Goal: Communication & Community: Connect with others

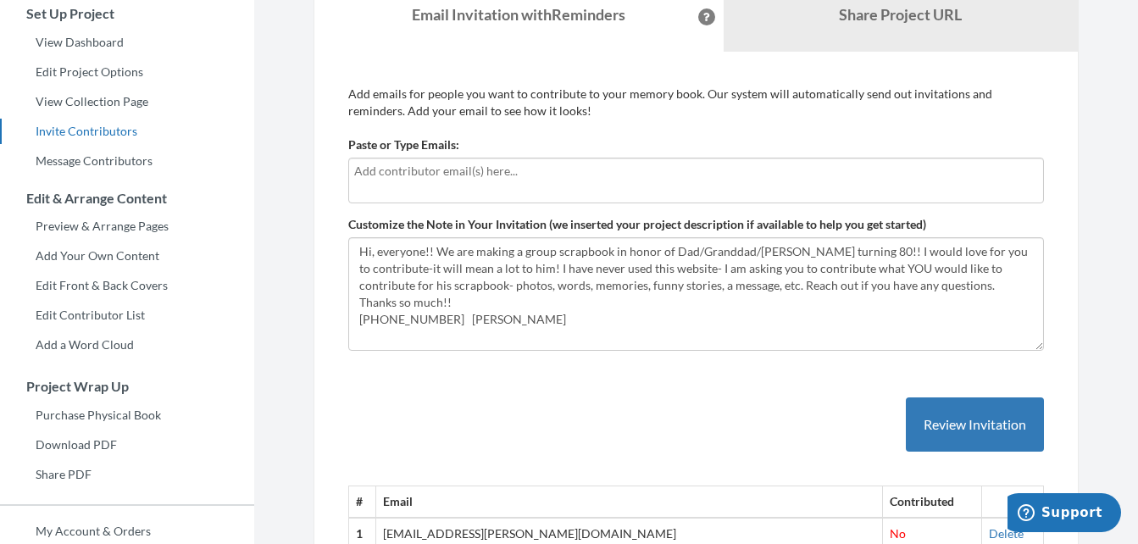
scroll to position [154, 0]
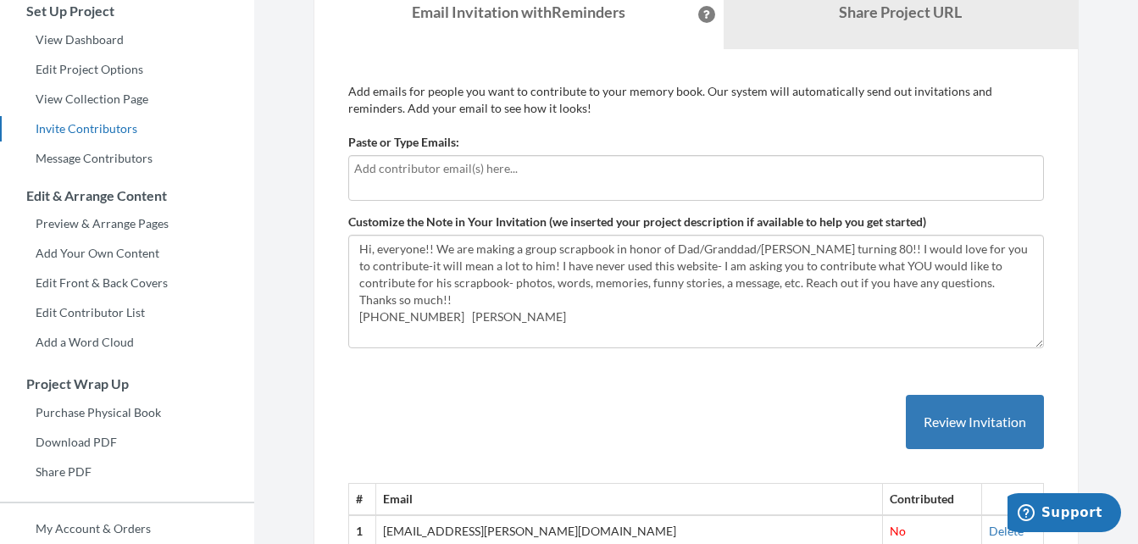
click at [498, 169] on input "text" at bounding box center [696, 168] width 684 height 19
type input "[EMAIL_ADDRESS][DOMAIN_NAME]"
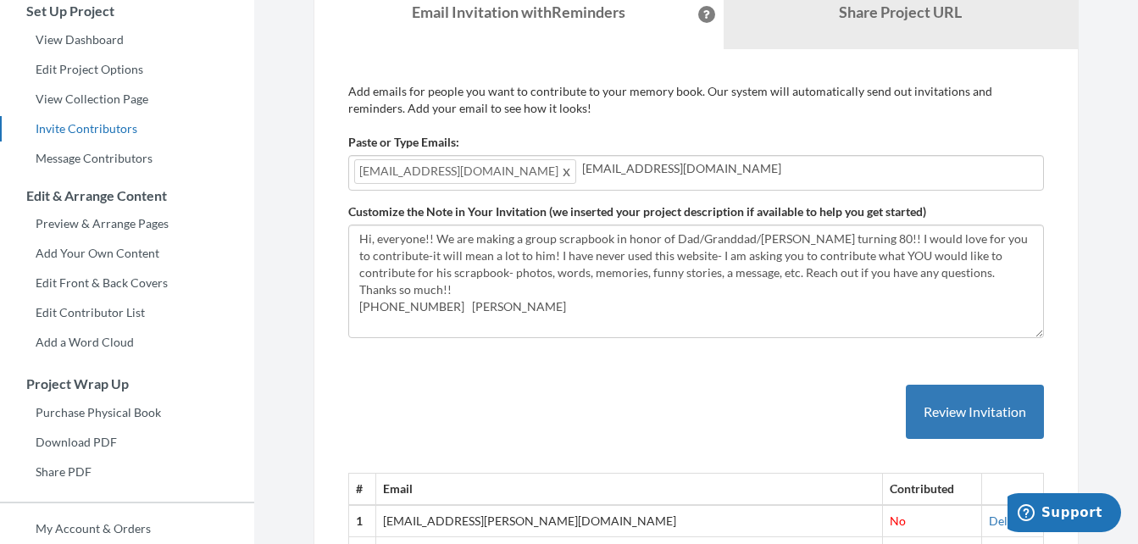
type input "[EMAIL_ADDRESS][DOMAIN_NAME]"
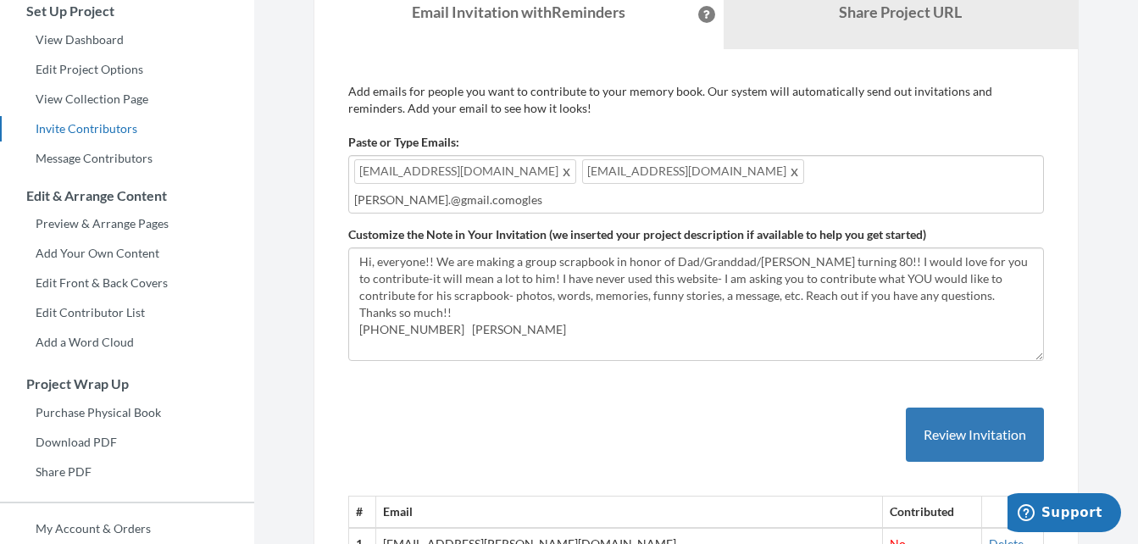
drag, startPoint x: 472, startPoint y: 201, endPoint x: 441, endPoint y: 200, distance: 31.4
click at [441, 200] on input "[PERSON_NAME].@gmail.comogles" at bounding box center [696, 200] width 684 height 19
click at [380, 203] on input "[PERSON_NAME].@[DOMAIN_NAME]" at bounding box center [696, 200] width 684 height 19
paste input "o"
type input "[PERSON_NAME][EMAIL_ADDRESS][PERSON_NAME][DOMAIN_NAME]"
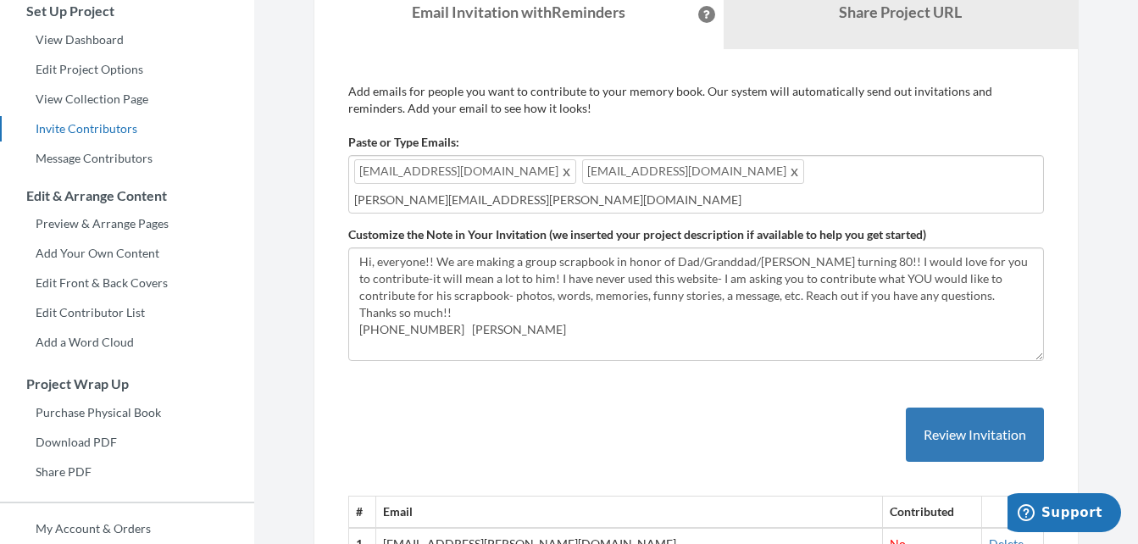
click at [504, 202] on input "[PERSON_NAME][EMAIL_ADDRESS][PERSON_NAME][DOMAIN_NAME]" at bounding box center [696, 200] width 684 height 19
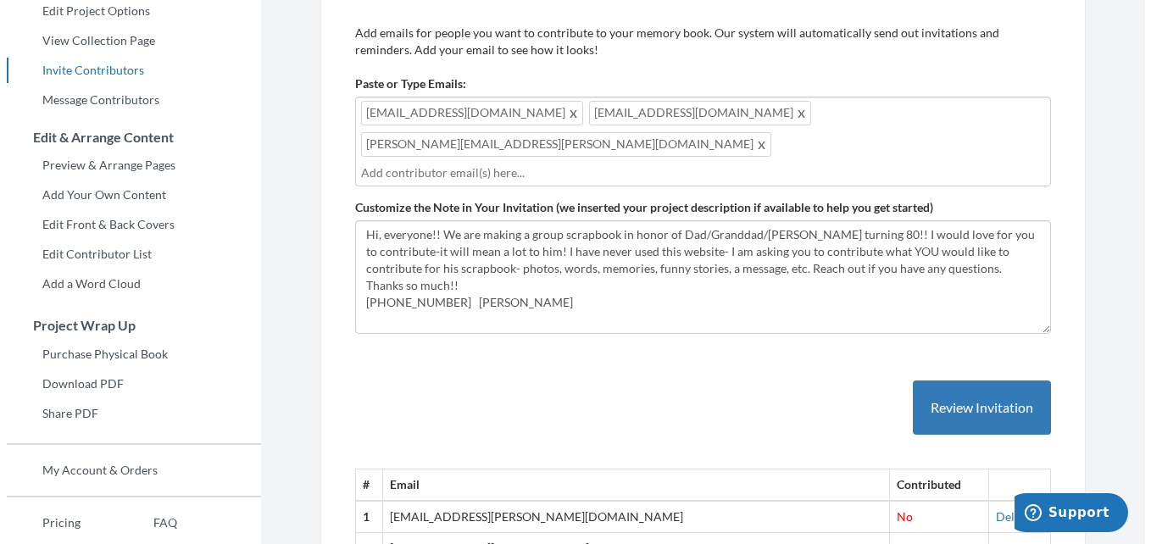
scroll to position [214, 0]
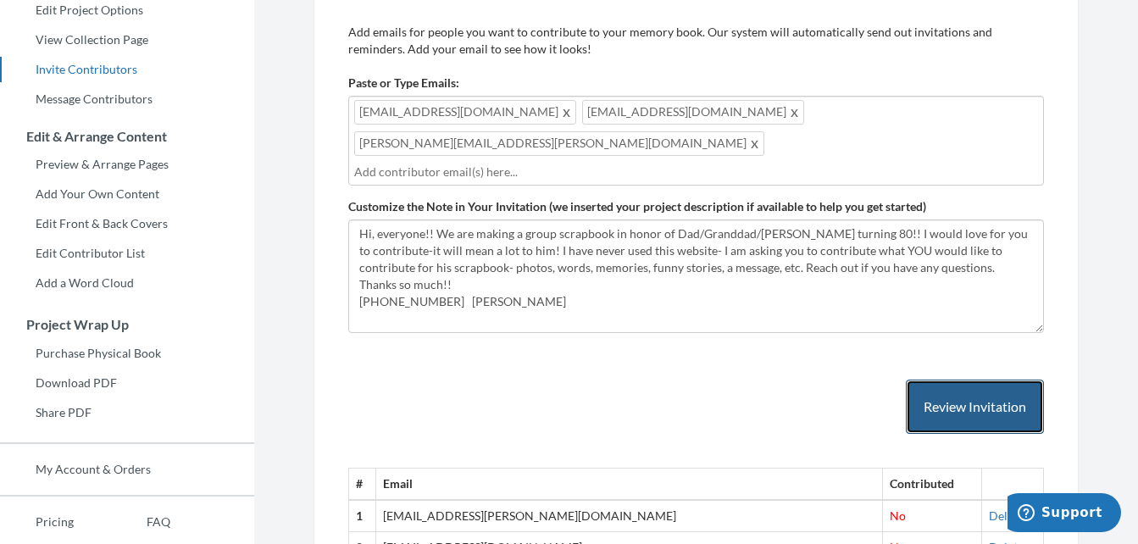
click at [954, 381] on button "Review Invitation" at bounding box center [975, 407] width 138 height 55
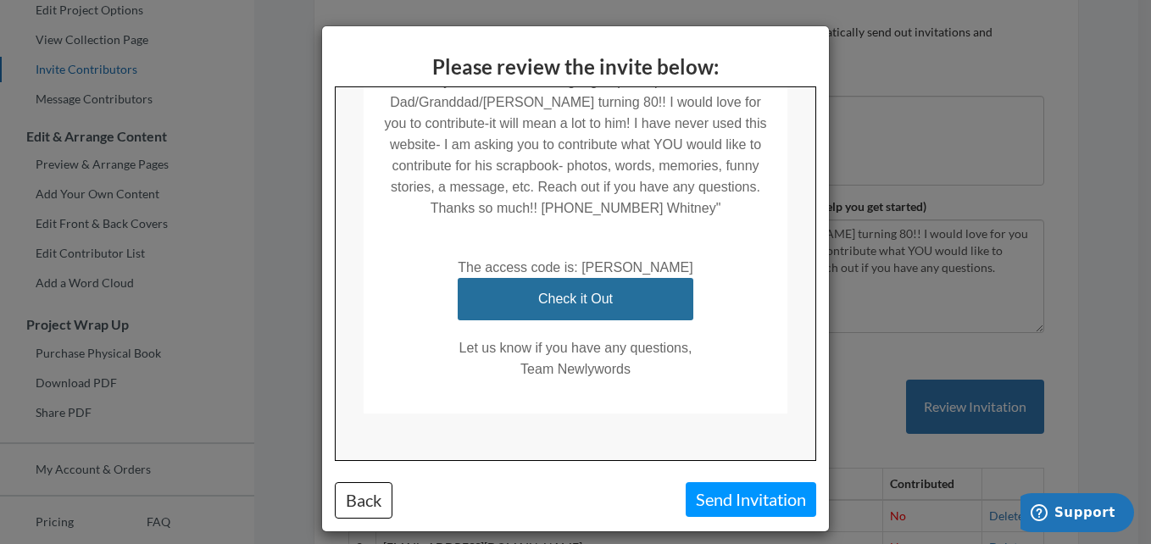
scroll to position [426, 0]
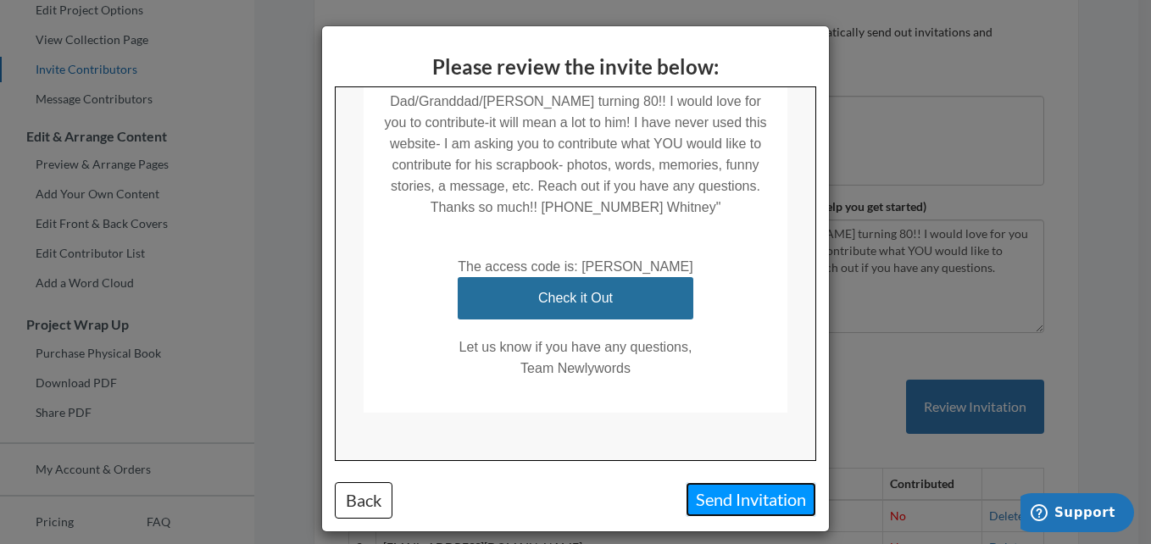
click at [744, 502] on button "Send Invitation" at bounding box center [751, 499] width 131 height 35
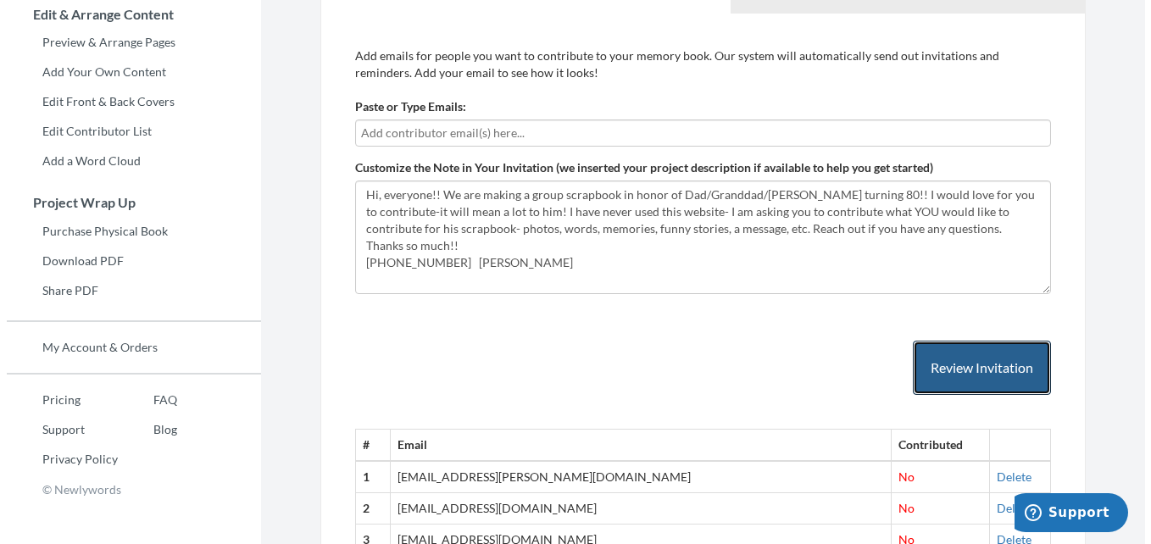
scroll to position [335, 0]
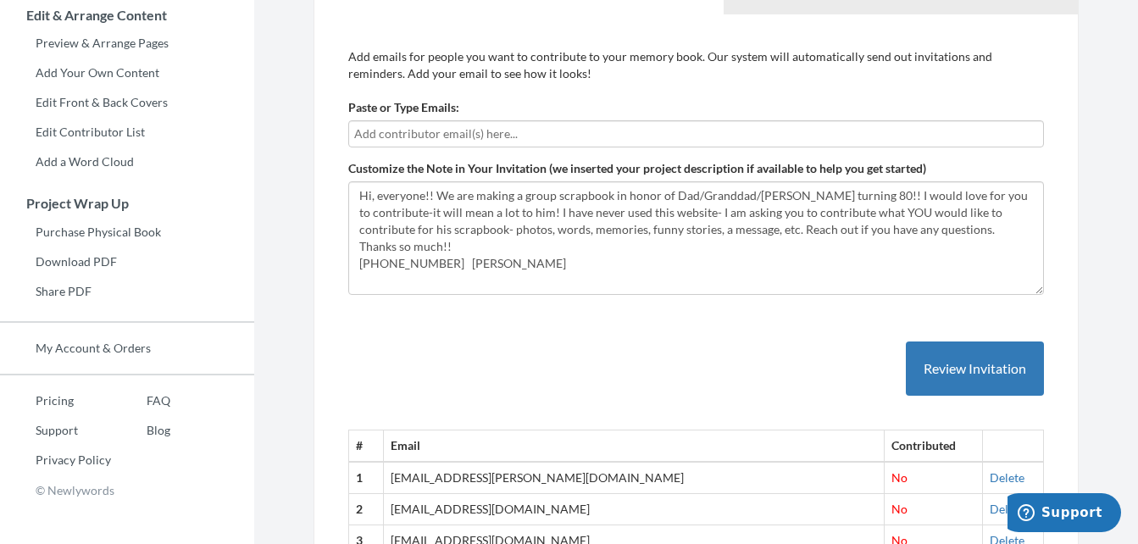
click at [472, 136] on input "text" at bounding box center [696, 134] width 684 height 19
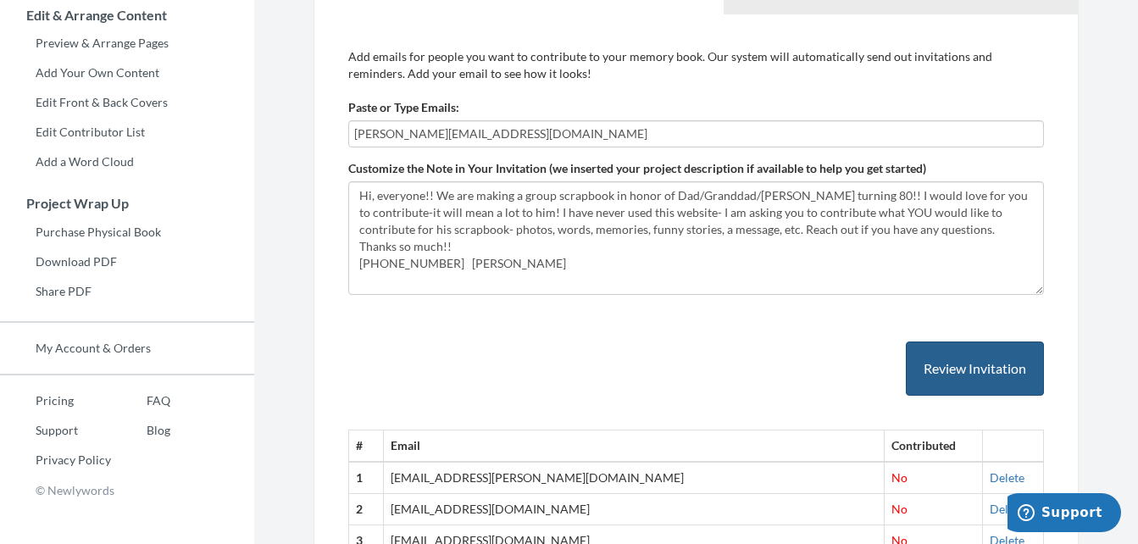
type input "[PERSON_NAME][EMAIL_ADDRESS][DOMAIN_NAME]"
click at [935, 373] on button "Review Invitation" at bounding box center [975, 369] width 138 height 55
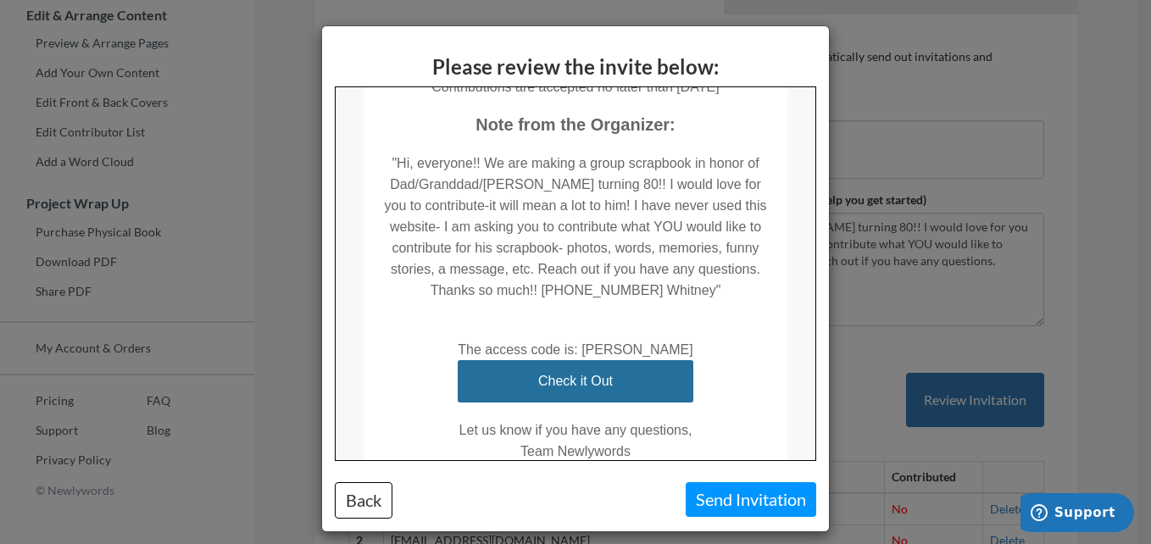
scroll to position [437, 0]
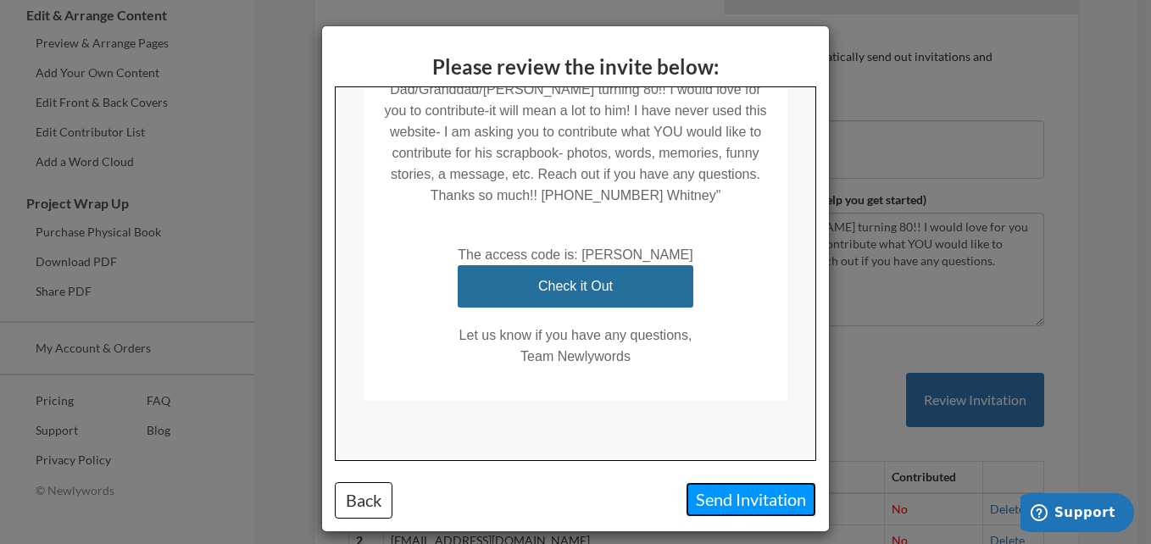
click at [732, 501] on button "Send Invitation" at bounding box center [751, 499] width 131 height 35
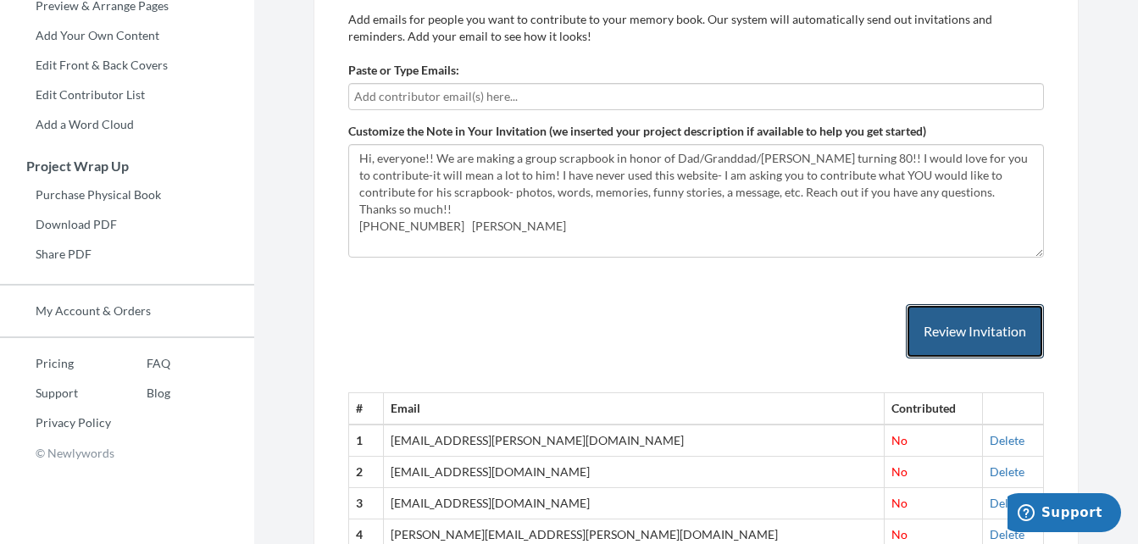
scroll to position [373, 0]
